Goal: Task Accomplishment & Management: Complete application form

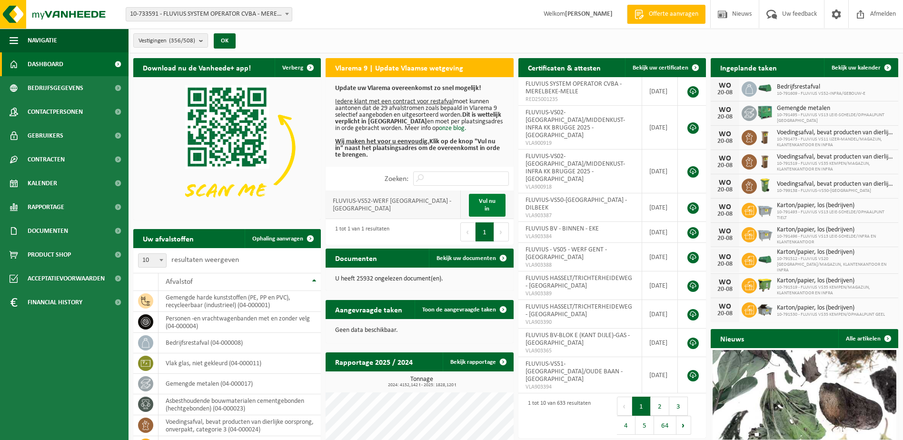
click at [486, 208] on link "Vul nu in" at bounding box center [487, 205] width 37 height 23
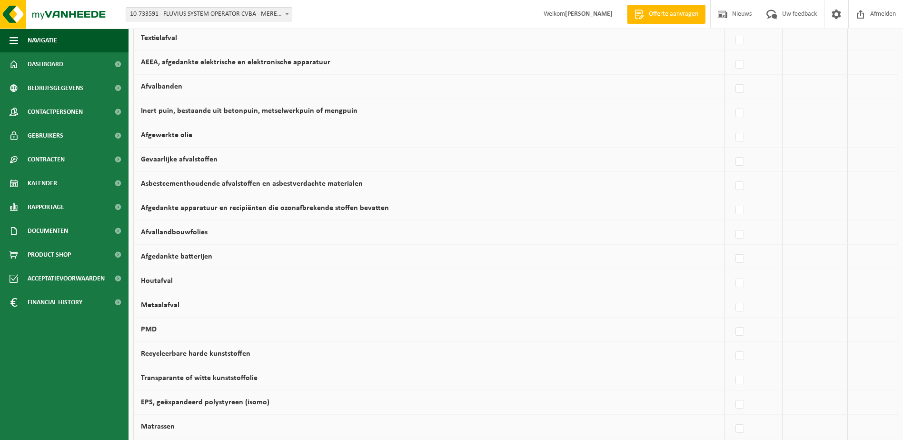
scroll to position [262, 0]
click at [51, 60] on span "Dashboard" at bounding box center [46, 64] width 36 height 24
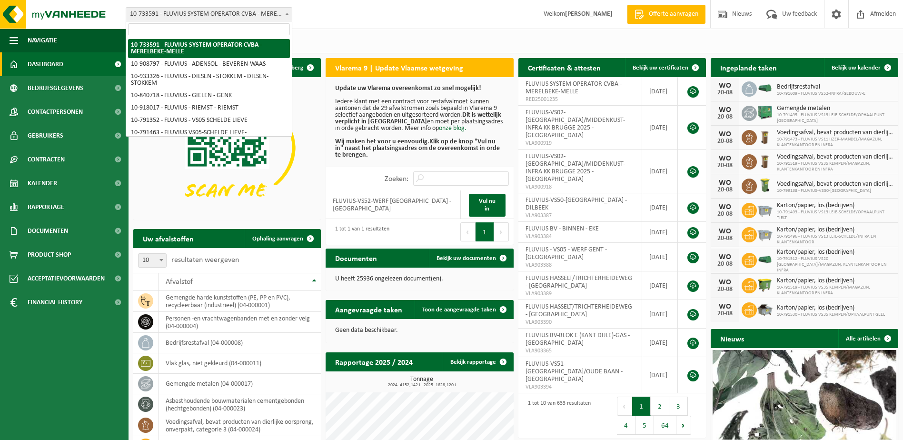
click at [288, 16] on span at bounding box center [287, 14] width 10 height 12
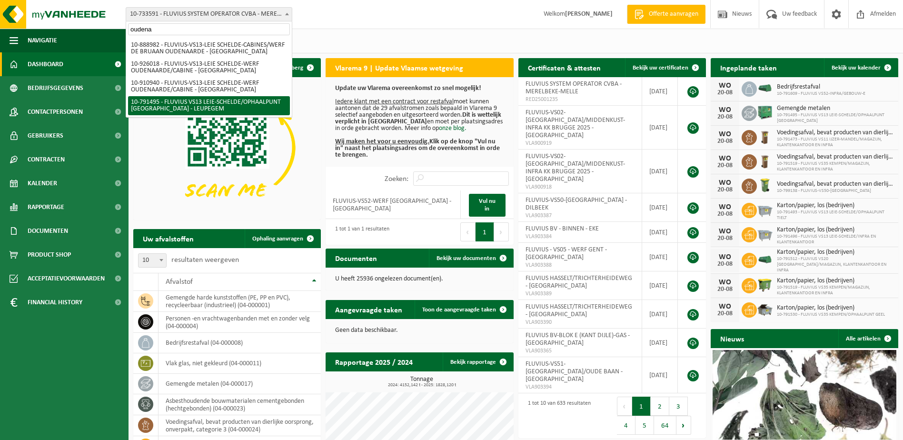
type input "oudena"
select select "30234"
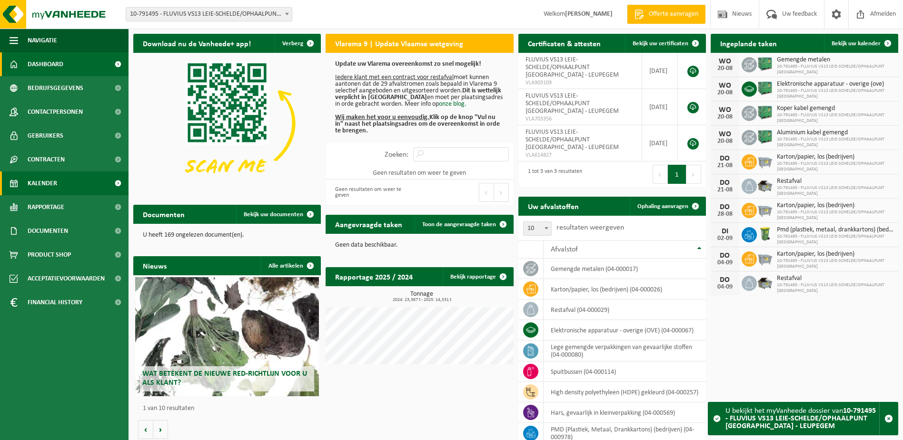
click at [36, 187] on span "Kalender" at bounding box center [43, 183] width 30 height 24
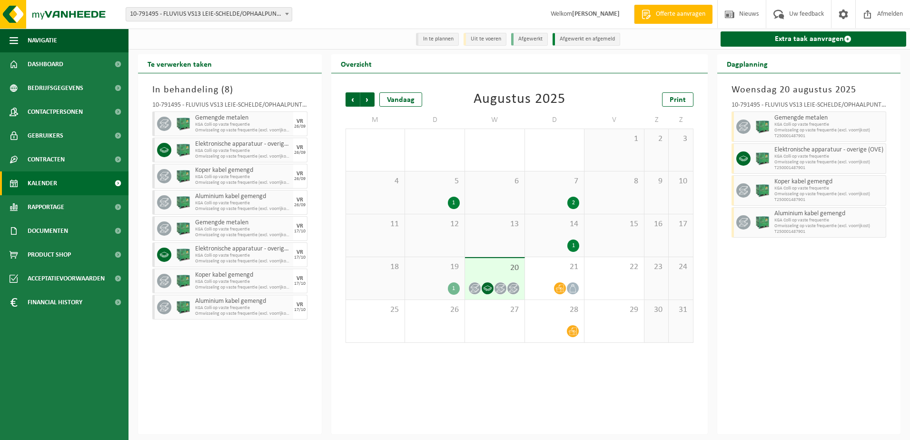
click at [438, 272] on span "19" at bounding box center [435, 267] width 50 height 10
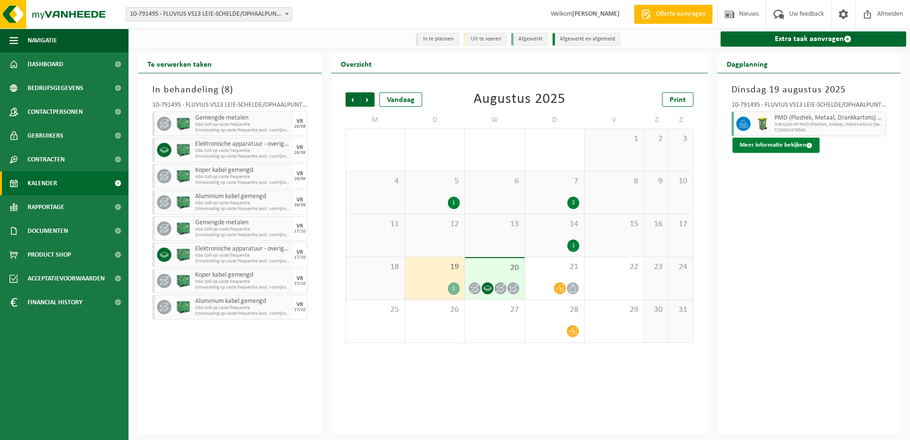
click at [779, 145] on button "Meer informatie bekijken" at bounding box center [776, 145] width 87 height 15
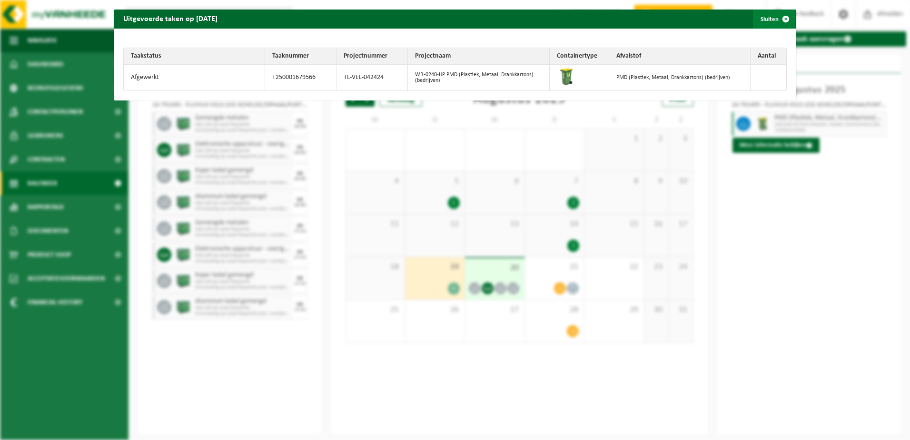
click at [781, 22] on span "button" at bounding box center [785, 19] width 19 height 19
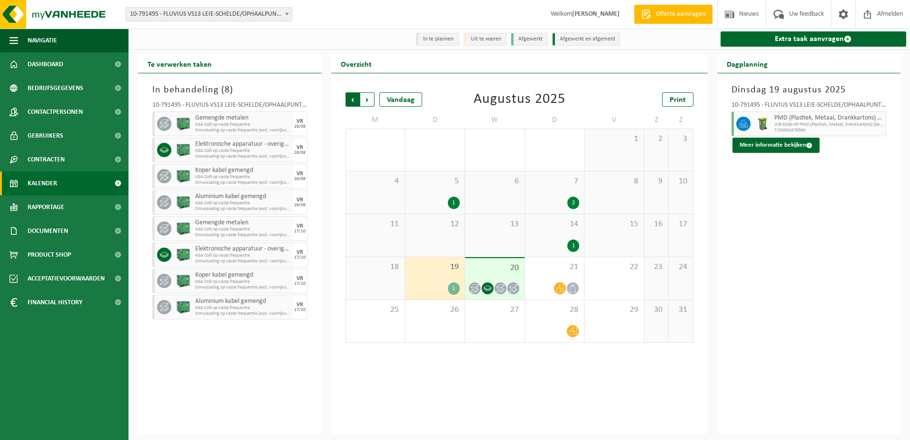
click at [364, 99] on span "Volgende" at bounding box center [367, 99] width 14 height 14
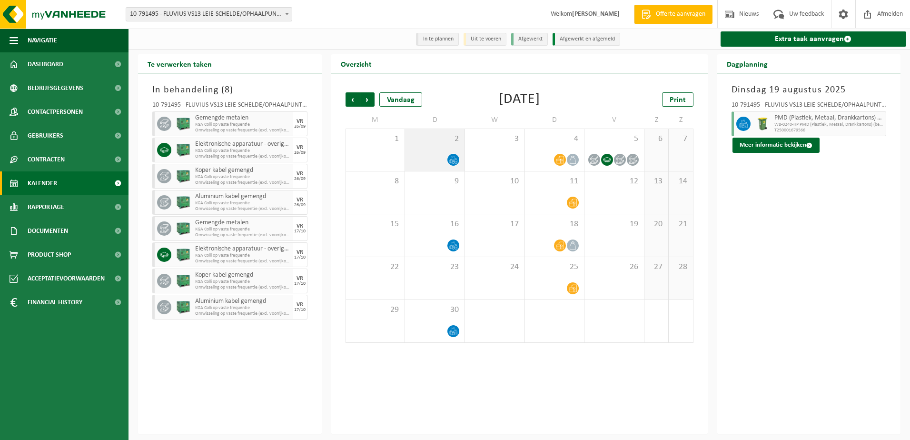
click at [456, 152] on div "2" at bounding box center [435, 150] width 60 height 42
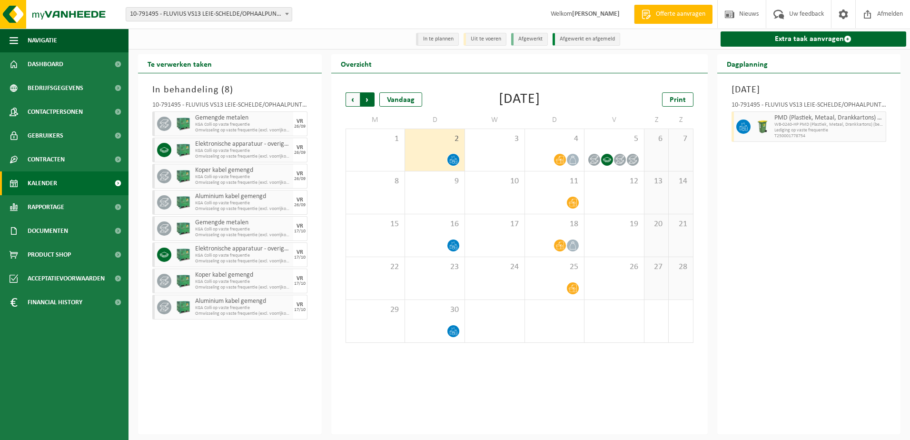
click at [352, 103] on span "Vorige" at bounding box center [353, 99] width 14 height 14
